Goal: Information Seeking & Learning: Learn about a topic

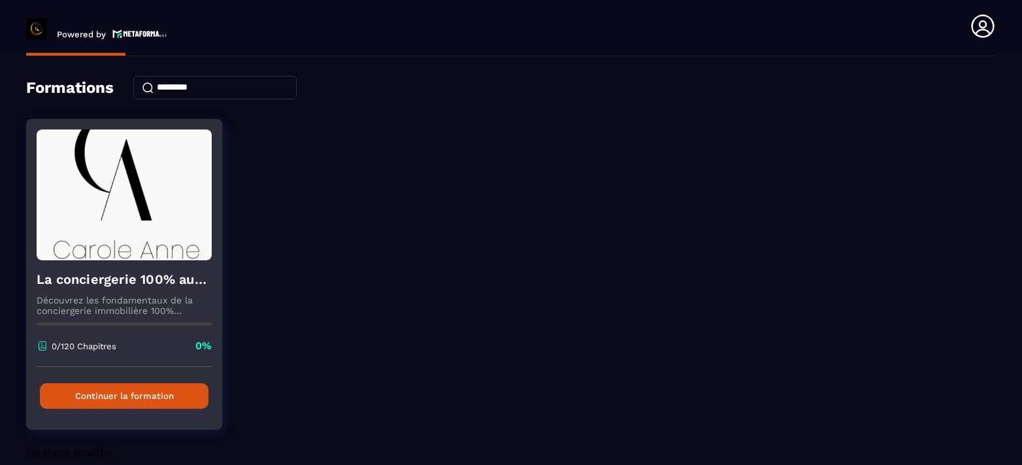
scroll to position [59, 0]
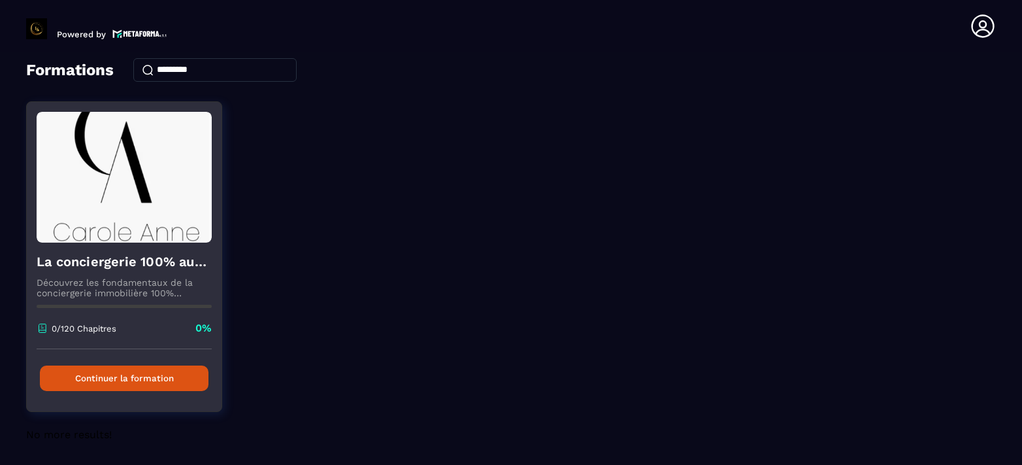
click at [120, 374] on button "Continuer la formation" at bounding box center [124, 377] width 169 height 25
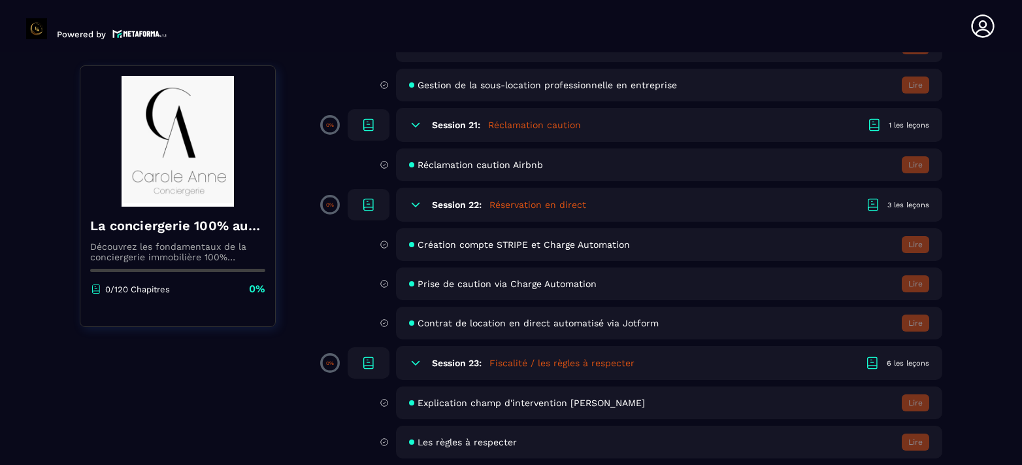
scroll to position [3202, 0]
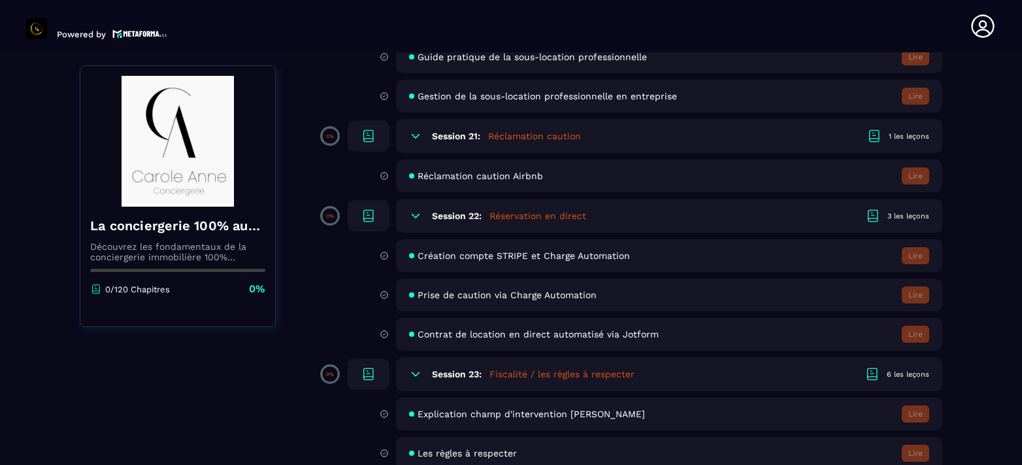
click at [458, 261] on div "Création compte STRIPE et Charge Automation Lire" at bounding box center [669, 255] width 546 height 33
click at [416, 217] on icon at bounding box center [416, 216] width 8 height 4
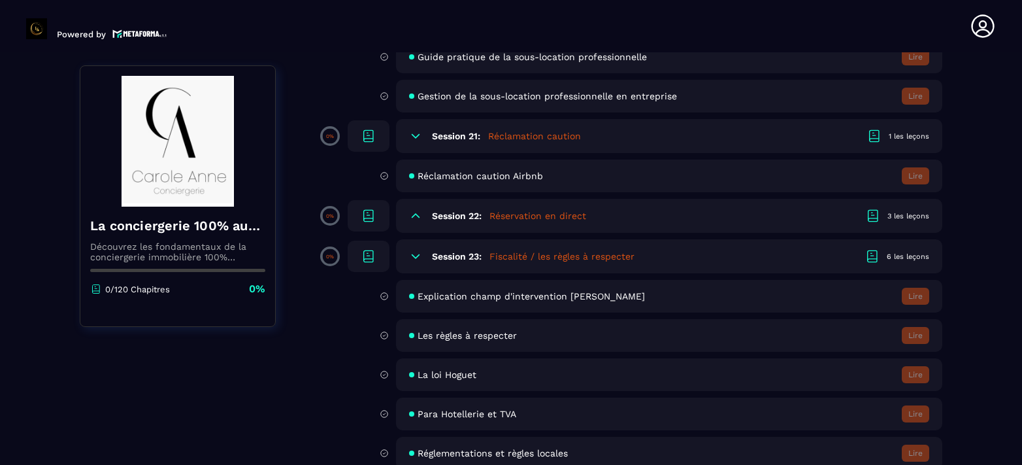
click at [416, 217] on icon at bounding box center [415, 215] width 13 height 13
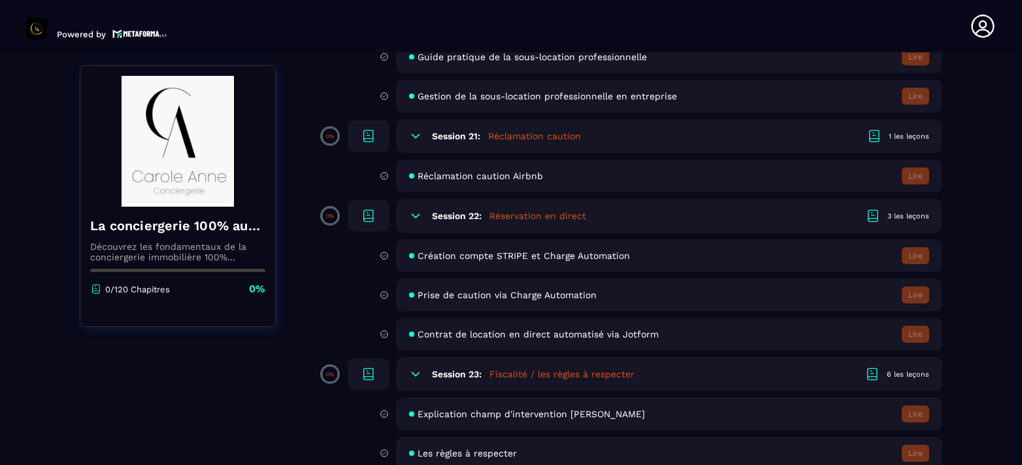
click at [384, 254] on icon at bounding box center [384, 256] width 9 height 12
click at [431, 257] on span "Création compte STRIPE et Charge Automation" at bounding box center [524, 255] width 212 height 10
click at [476, 209] on div "Session 22: Réservation en direct 3 les leçons" at bounding box center [669, 216] width 546 height 34
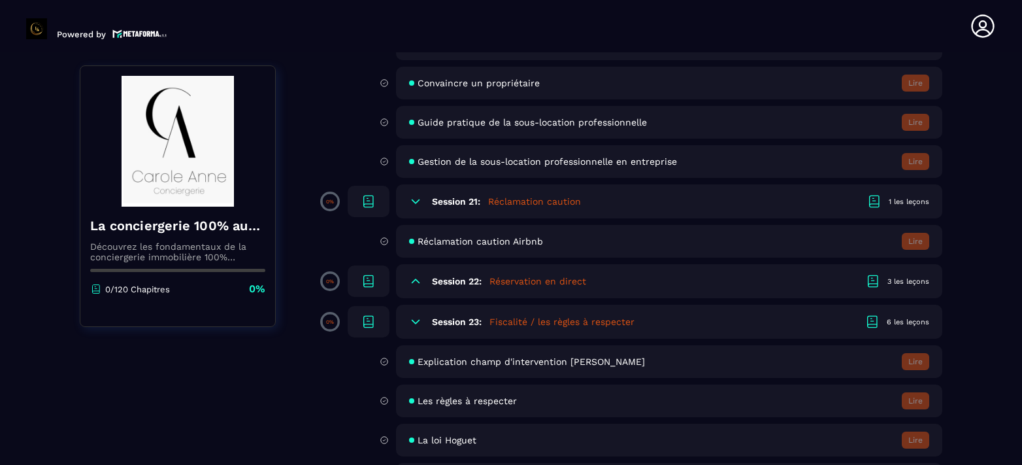
scroll to position [3267, 0]
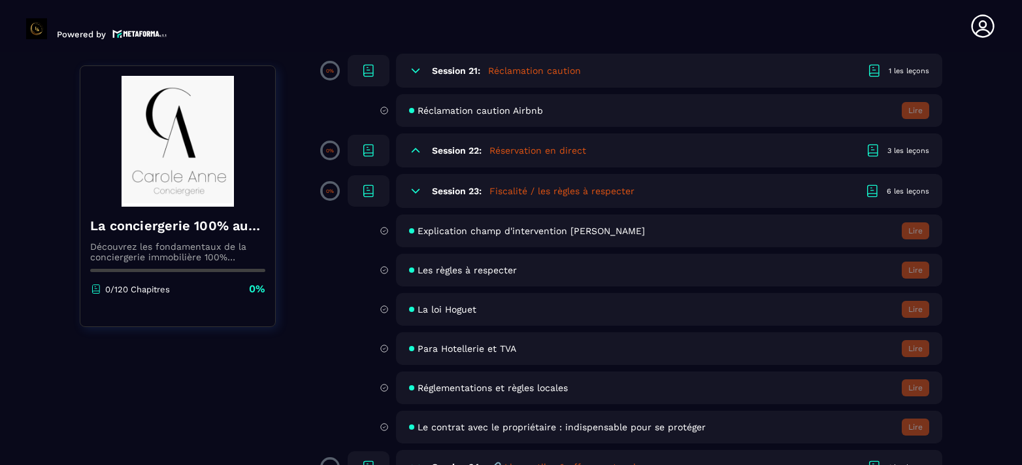
click at [178, 175] on img at bounding box center [177, 141] width 175 height 131
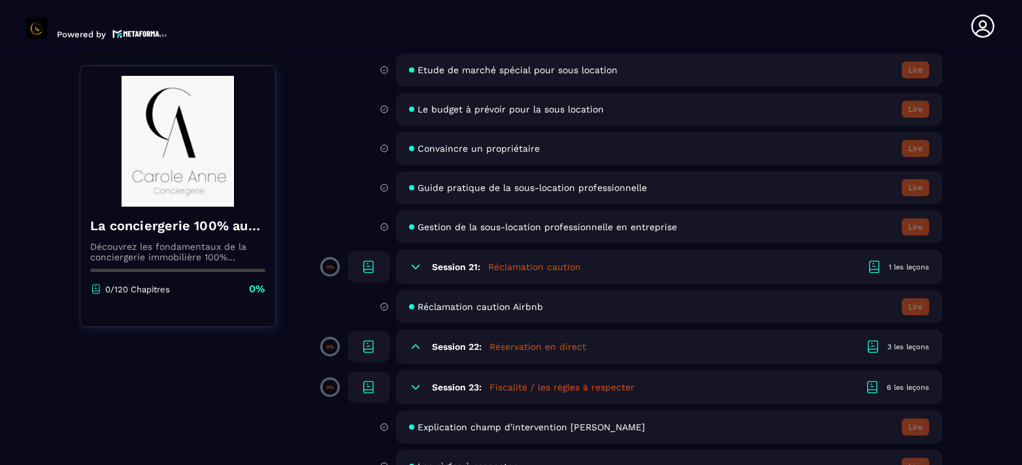
scroll to position [3202, 0]
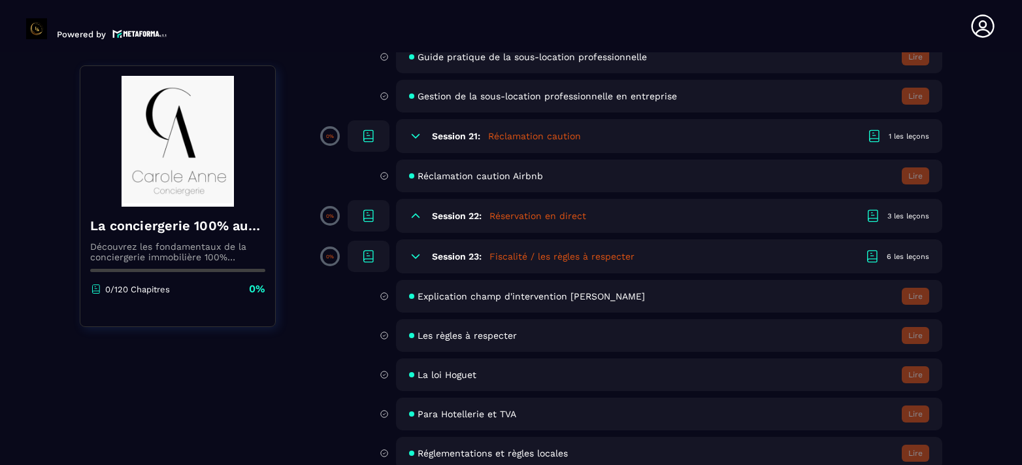
click at [448, 180] on span "Réclamation caution Airbnb" at bounding box center [480, 176] width 125 height 10
click at [408, 174] on div "Réclamation caution Airbnb Lire" at bounding box center [669, 175] width 546 height 33
click at [383, 173] on icon at bounding box center [384, 176] width 9 height 12
click at [369, 216] on icon at bounding box center [369, 216] width 16 height 16
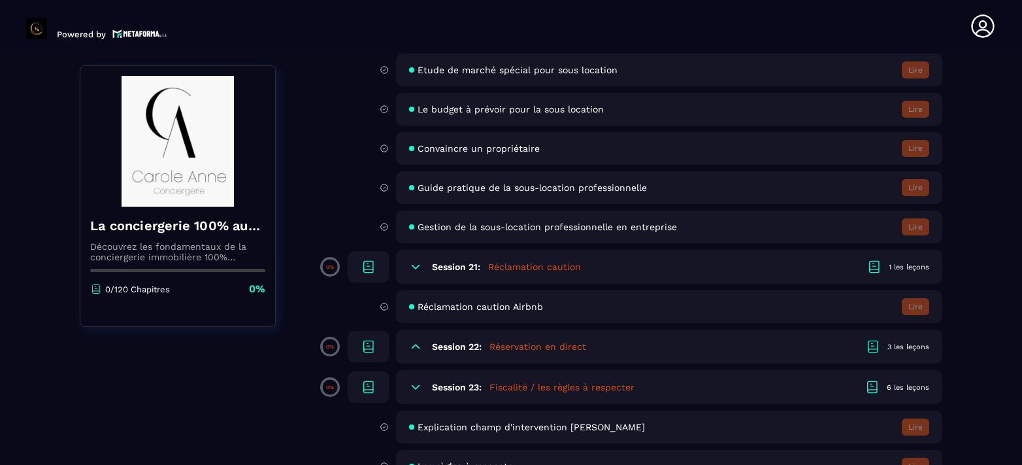
scroll to position [2875, 0]
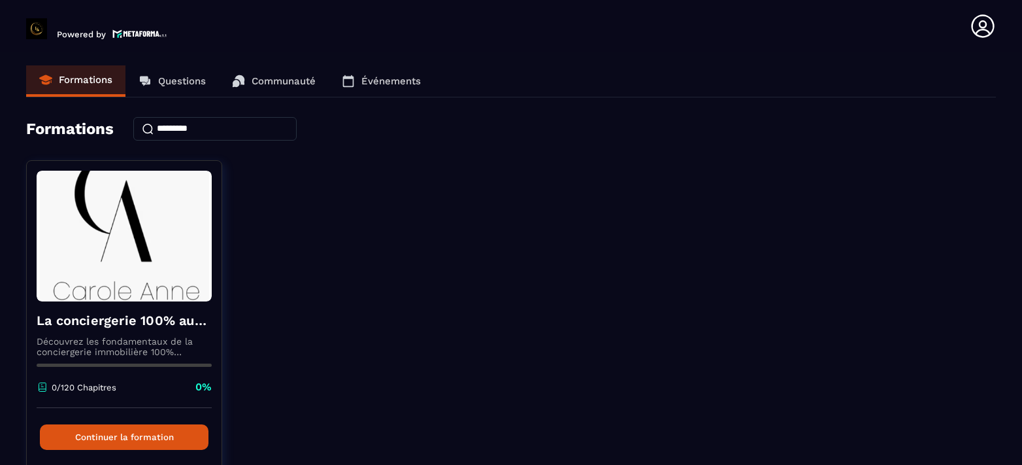
click at [225, 127] on input at bounding box center [214, 129] width 163 height 24
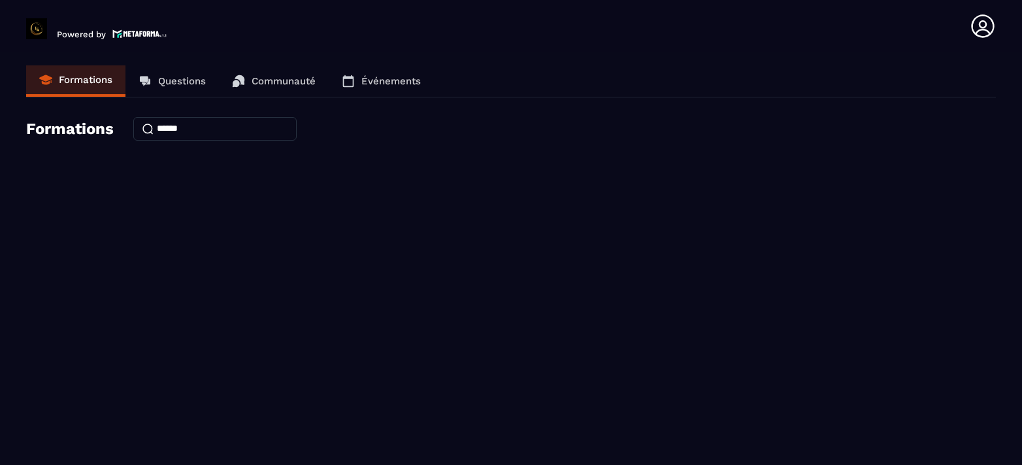
type input "******"
click at [146, 129] on input "******" at bounding box center [214, 129] width 163 height 24
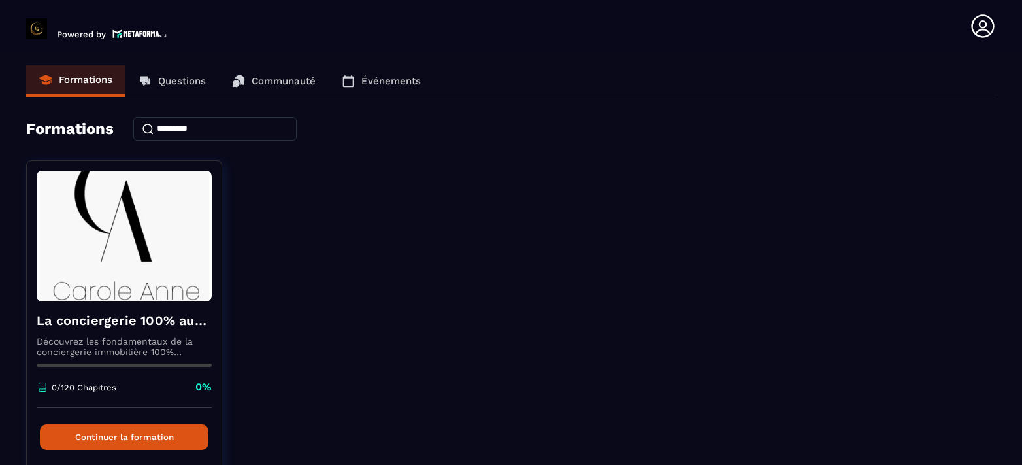
click at [985, 24] on icon at bounding box center [983, 26] width 26 height 26
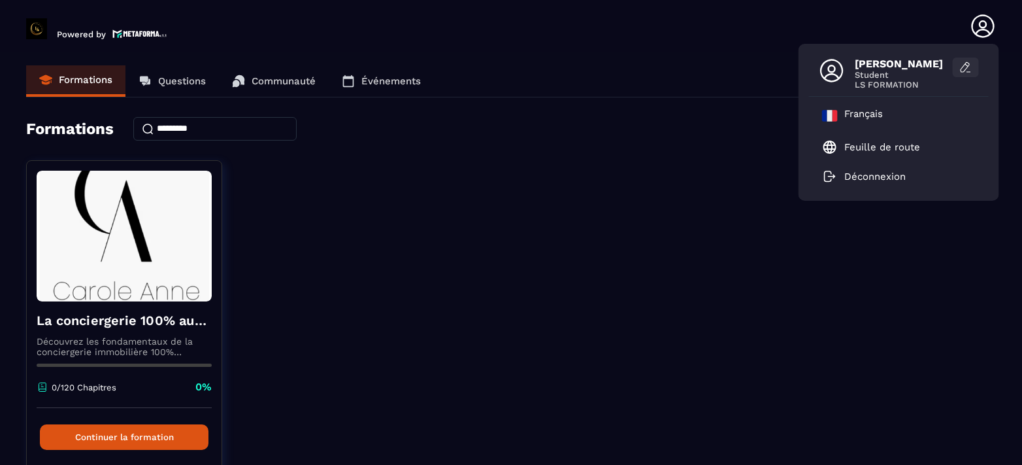
click at [964, 69] on icon at bounding box center [965, 67] width 13 height 13
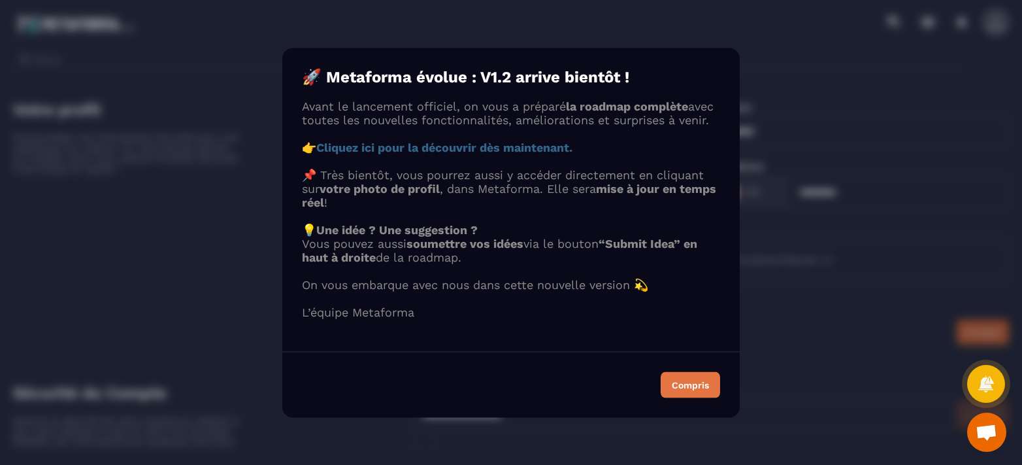
click at [702, 389] on div "Compris" at bounding box center [690, 384] width 37 height 9
